Goal: Information Seeking & Learning: Learn about a topic

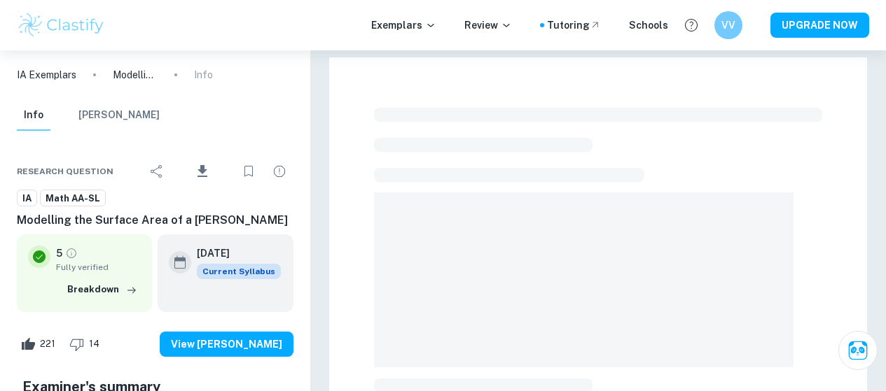
click at [728, 13] on div "VV" at bounding box center [728, 25] width 28 height 28
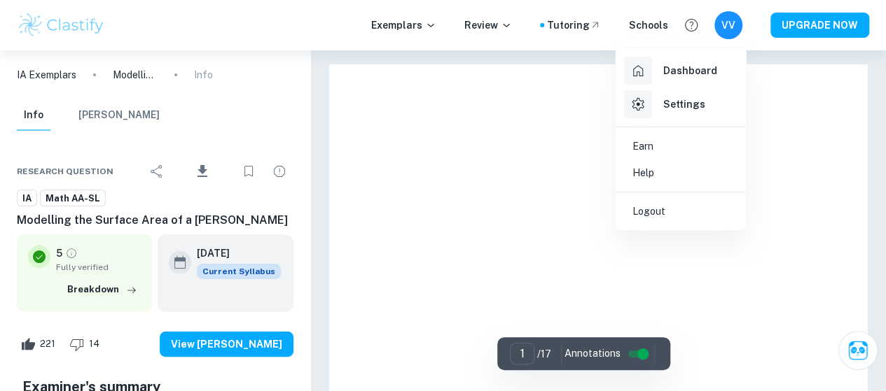
click at [57, 22] on div at bounding box center [443, 195] width 886 height 391
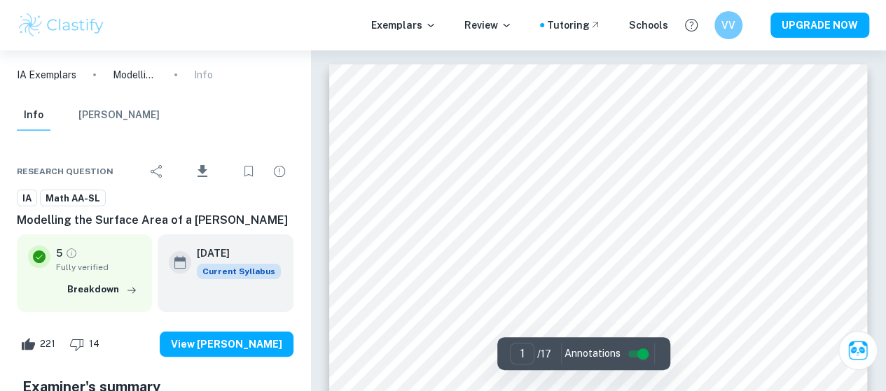
click at [53, 14] on img at bounding box center [61, 25] width 89 height 28
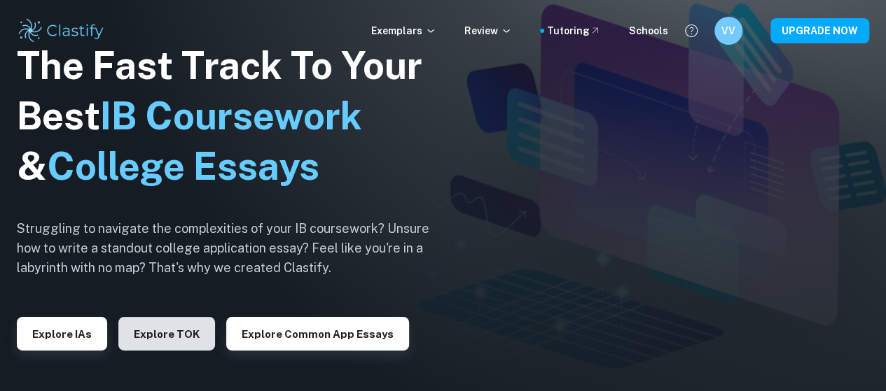
click at [176, 335] on button "Explore TOK" at bounding box center [166, 334] width 97 height 34
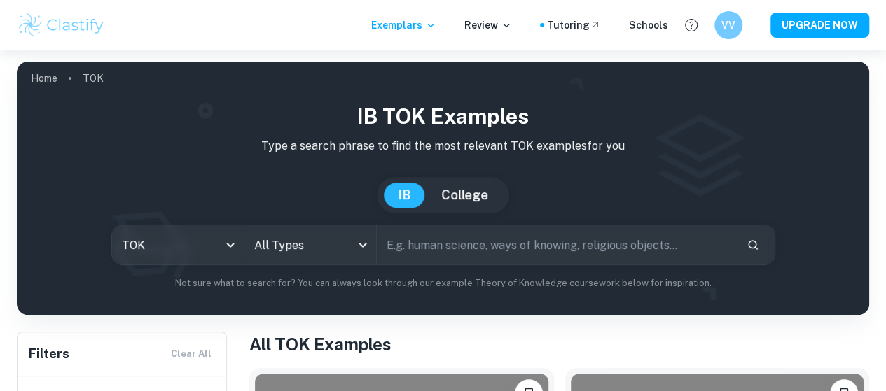
click at [482, 246] on input "text" at bounding box center [556, 244] width 359 height 39
type input "w"
click at [411, 244] on input "for artist and natraul sciences, what is most impoertant: what can" at bounding box center [540, 244] width 326 height 39
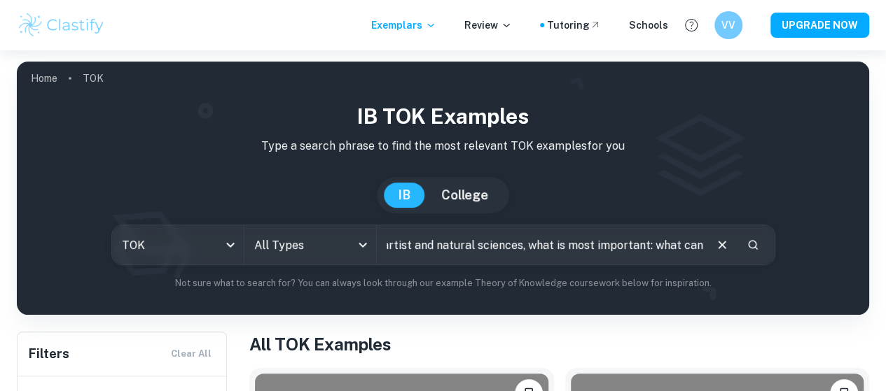
click at [662, 252] on div "for artist and natural sciences, what is most important: what can ​" at bounding box center [576, 244] width 398 height 39
click at [583, 250] on input "for artist and natural sciences, what is most important: what can be explained …" at bounding box center [540, 244] width 326 height 39
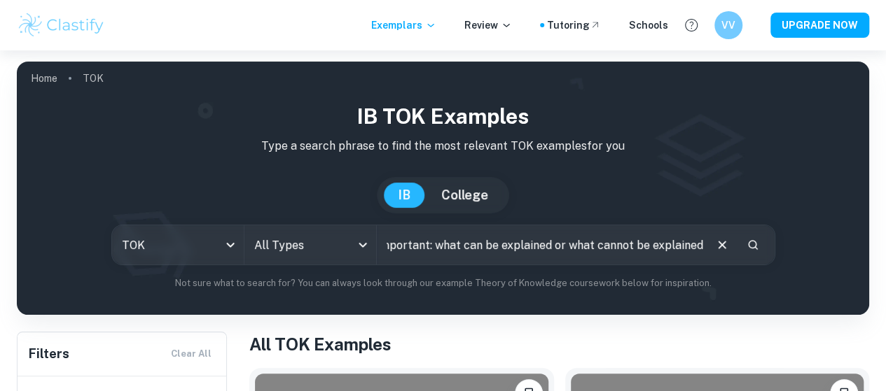
click at [659, 253] on input "for artist and natural sciences, what is most important: what can be explained …" at bounding box center [540, 244] width 326 height 39
type input "for artist and natural sciences, what is most important: what can be explained …"
click at [748, 244] on icon "Search" at bounding box center [753, 245] width 10 height 10
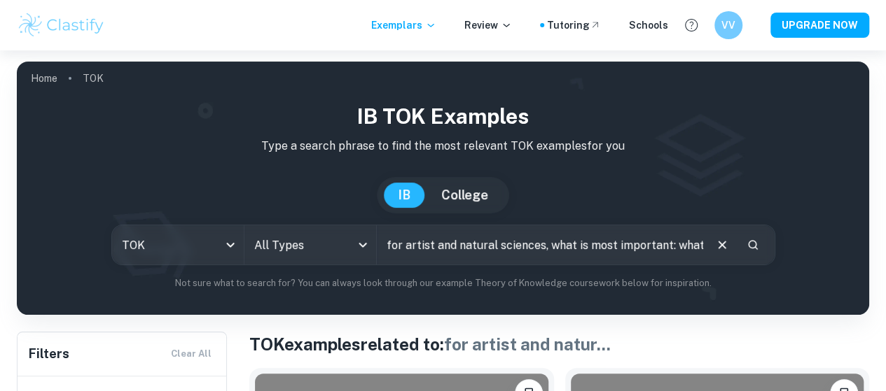
scroll to position [326, 0]
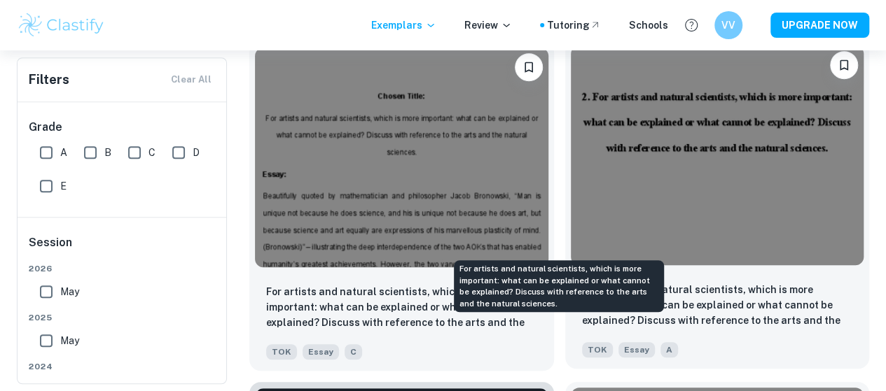
click at [582, 282] on p "For artists and natural scientists, which is more important: what can be explai…" at bounding box center [717, 306] width 271 height 48
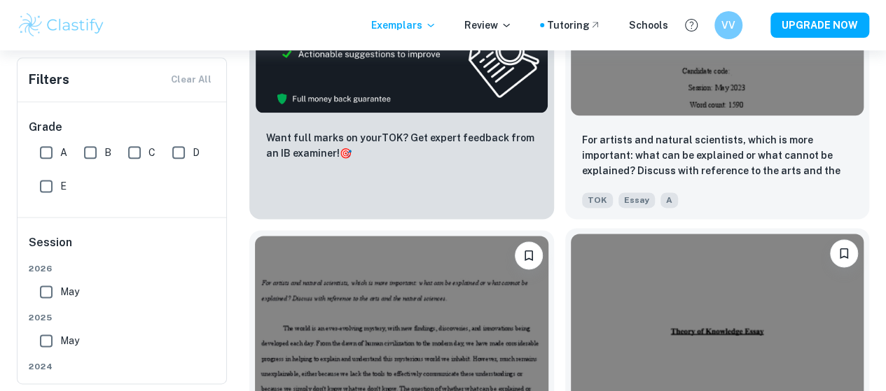
scroll to position [818, 0]
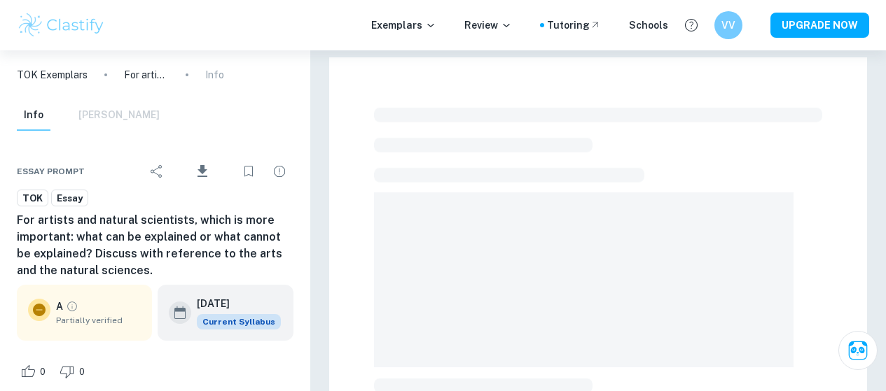
scroll to position [92, 0]
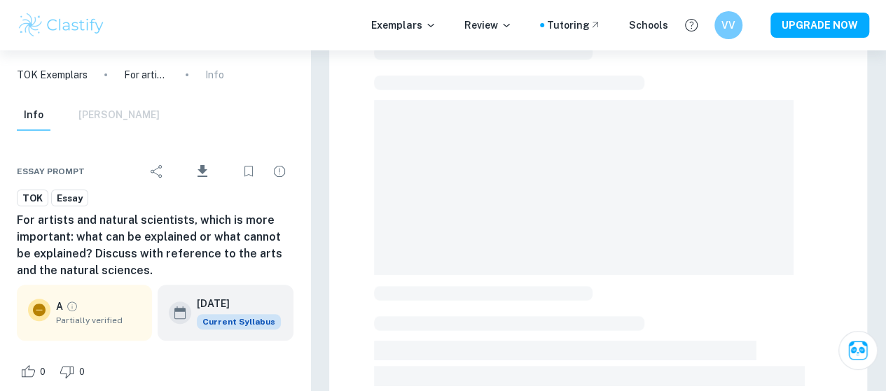
checkbox input "true"
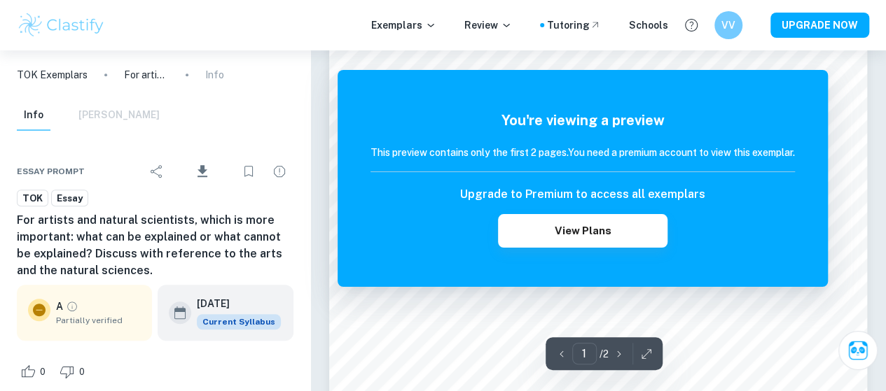
scroll to position [0, 0]
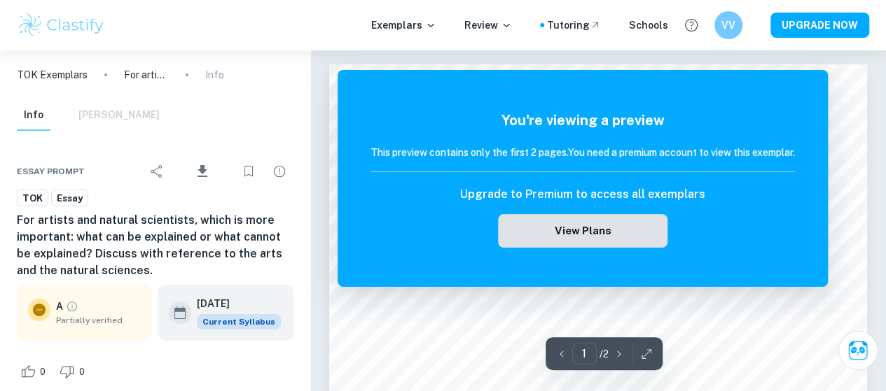
click at [563, 237] on button "View Plans" at bounding box center [582, 231] width 169 height 34
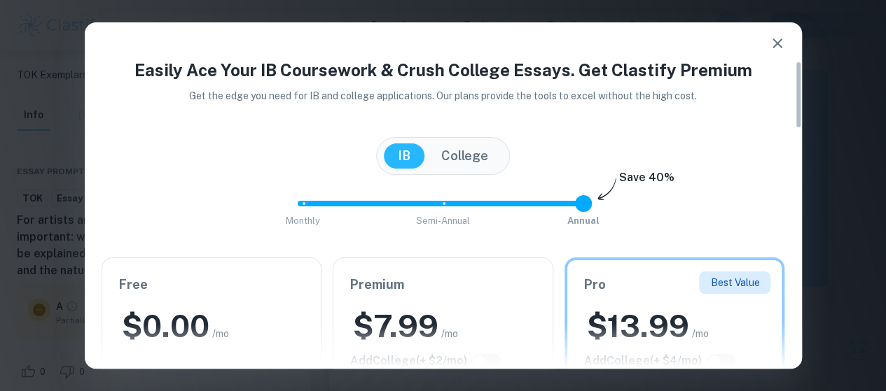
scroll to position [196, 0]
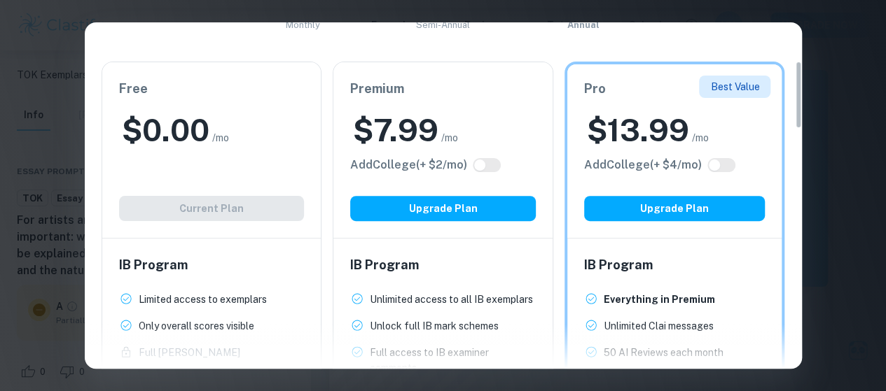
click at [259, 246] on div "IB Program Limited access to exemplars New! Only overall scores visible New! Fu…" at bounding box center [211, 361] width 219 height 245
click at [173, 130] on h2 "$ 0.00" at bounding box center [166, 130] width 88 height 41
click at [481, 158] on div "Premium $ 7.99 /mo Add College (+ $ 2 /mo) Upgrade Plan" at bounding box center [442, 150] width 219 height 176
click at [822, 29] on div "Easily Ace Your IB Coursework & Crush College Essays. Get Clastify Premium Get …" at bounding box center [443, 195] width 886 height 391
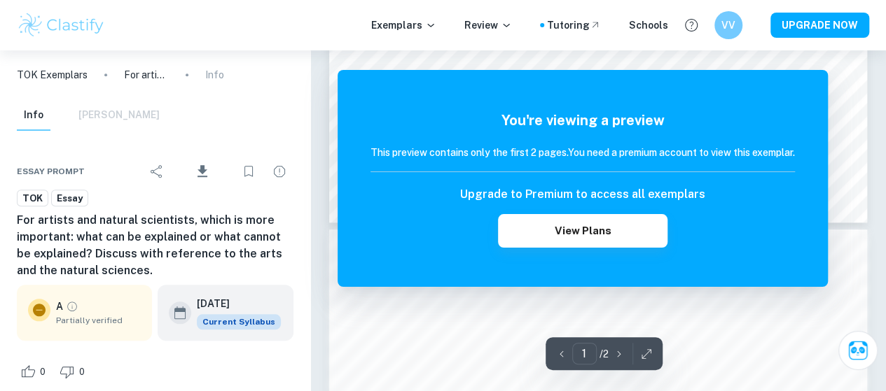
scroll to position [607, 0]
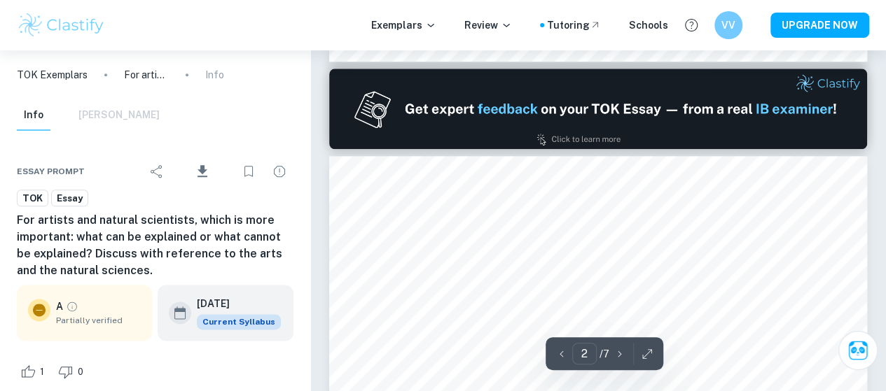
scroll to position [763, 0]
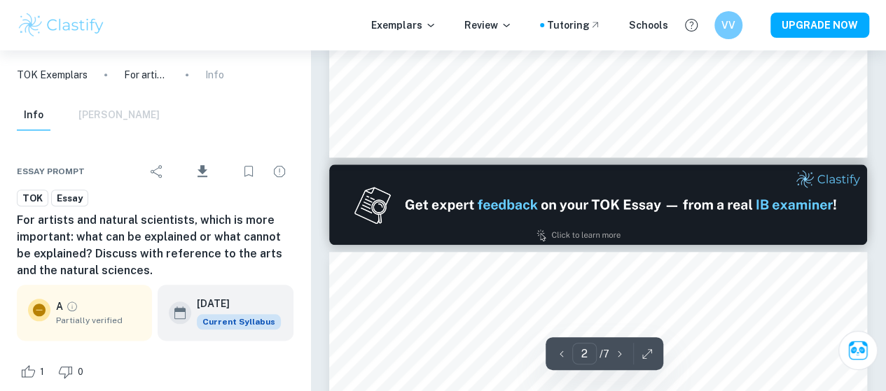
type input "1"
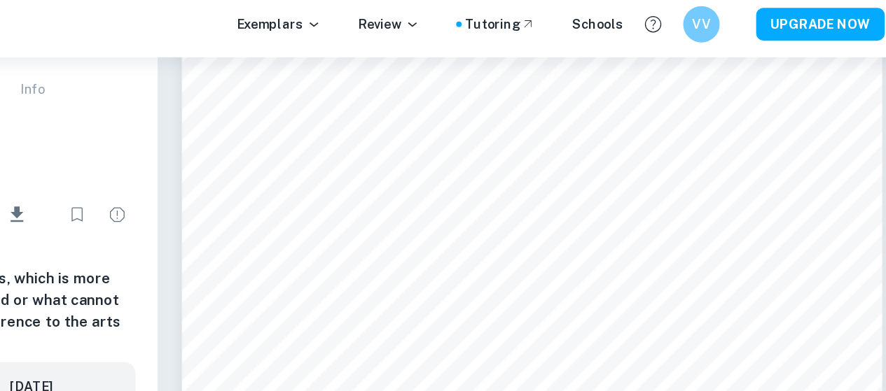
scroll to position [148, 0]
